Goal: Find specific page/section: Find specific page/section

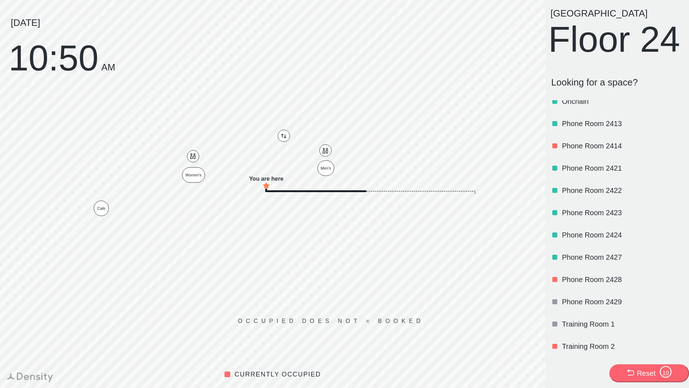
scroll to position [530, 0]
click at [576, 320] on p "Training Room 1" at bounding box center [622, 324] width 120 height 10
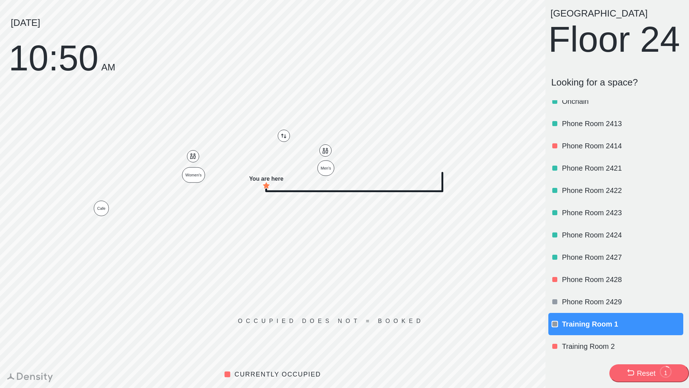
scroll to position [0, 0]
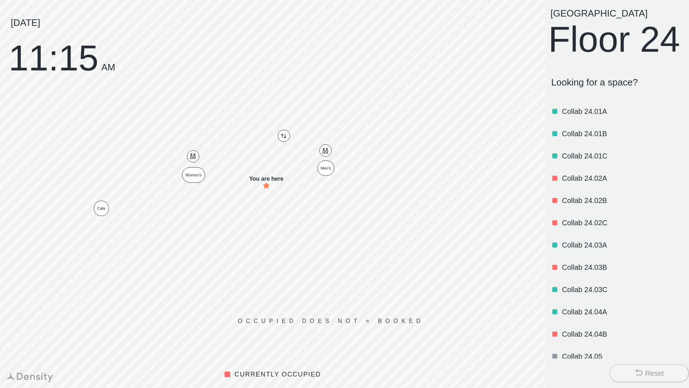
click at [637, 374] on icon at bounding box center [639, 372] width 7 height 6
click at [616, 387] on div "NYC Floor 24 Looking for a space? Collab 24.01A Collab 24.01B Collab 24.01C Col…" at bounding box center [618, 194] width 144 height 388
click at [629, 373] on button "Reset" at bounding box center [649, 373] width 80 height 18
click at [623, 366] on button "Reset" at bounding box center [649, 373] width 80 height 18
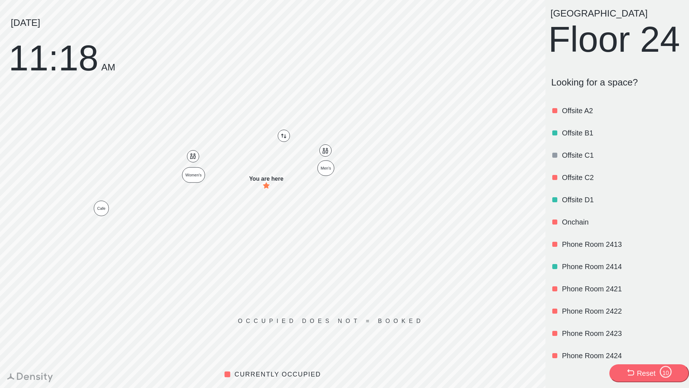
scroll to position [383, 0]
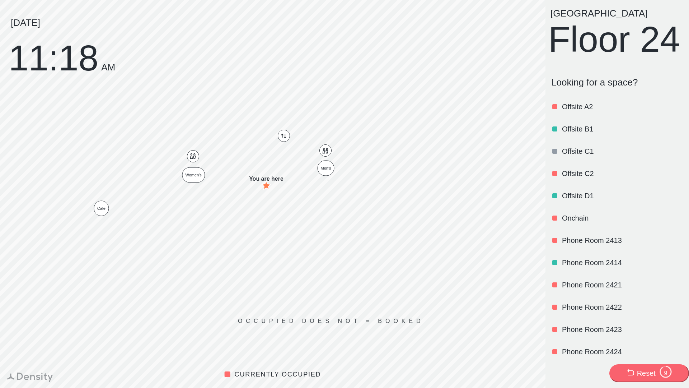
click at [581, 223] on p "Onchain" at bounding box center [622, 218] width 120 height 10
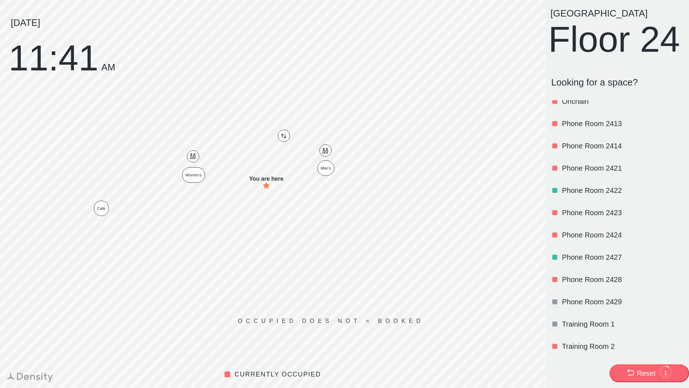
scroll to position [0, 0]
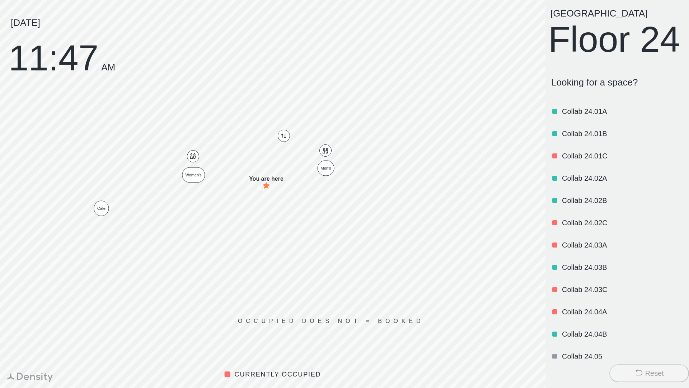
click at [650, 371] on div "Reset" at bounding box center [654, 373] width 19 height 10
click at [602, 88] on p "Looking for a space?" at bounding box center [617, 82] width 132 height 11
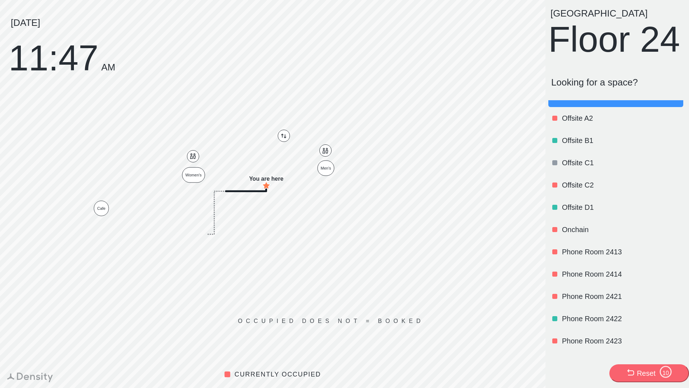
scroll to position [372, 0]
click at [578, 234] on p "Onchain" at bounding box center [622, 229] width 120 height 10
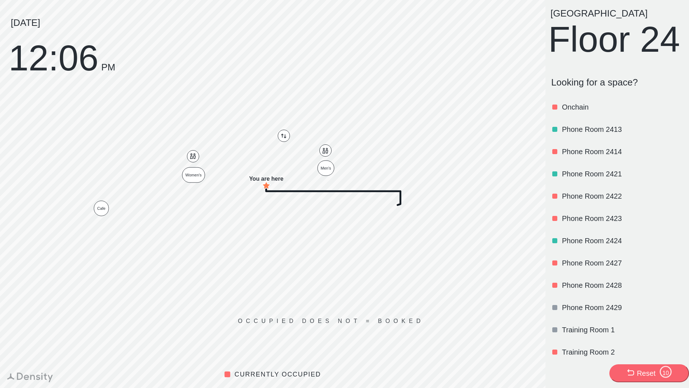
scroll to position [530, 0]
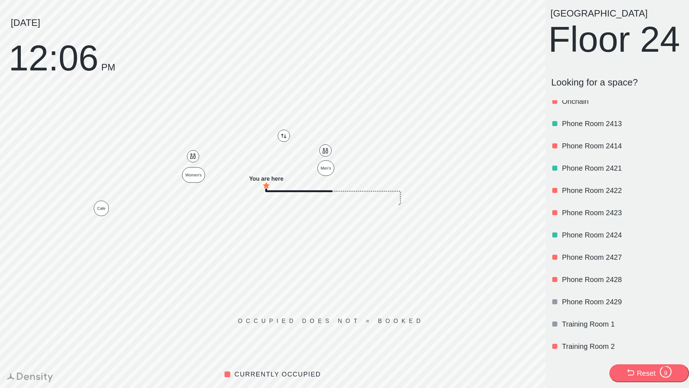
click at [594, 320] on p "Training Room 1" at bounding box center [622, 324] width 120 height 10
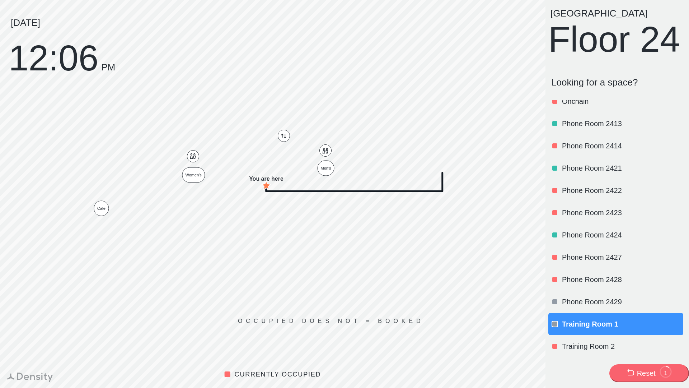
scroll to position [0, 0]
